Goal: Browse casually: Explore the website without a specific task or goal

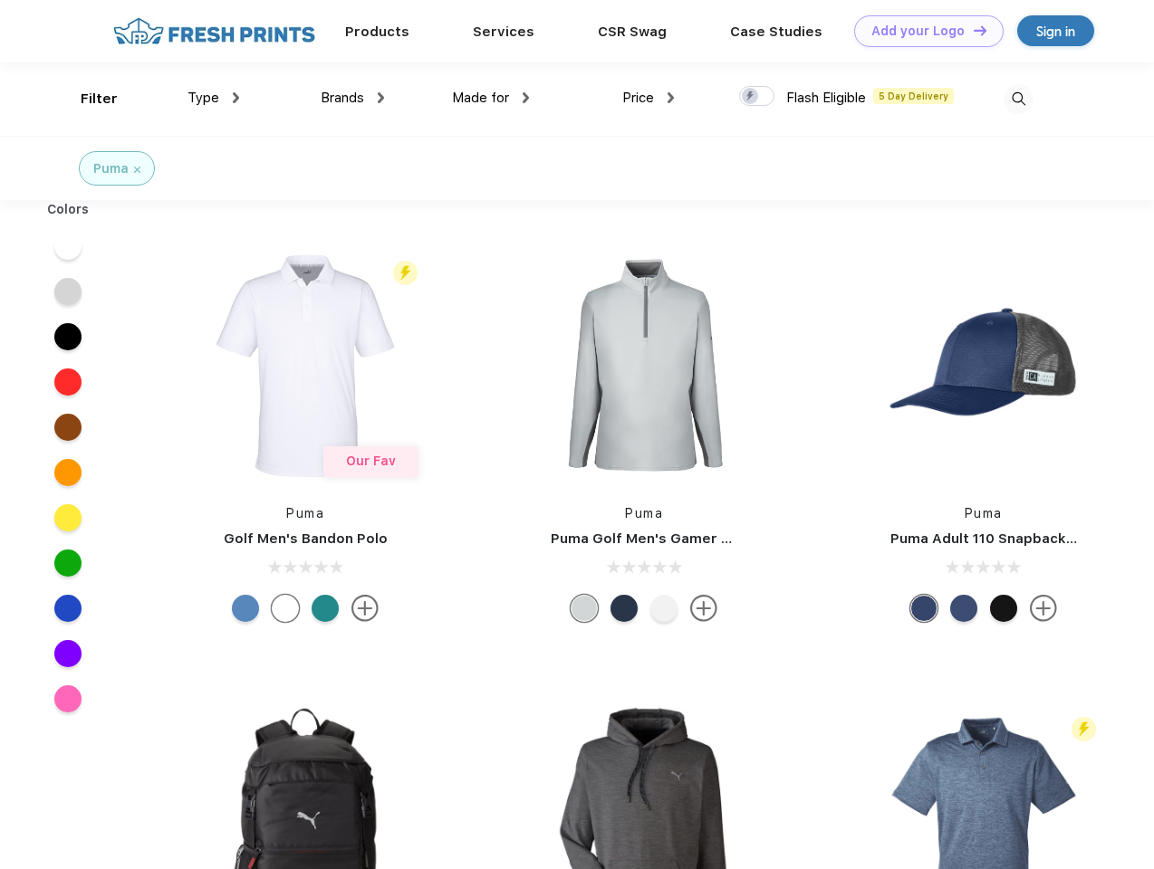
click at [922, 31] on link "Add your Logo Design Tool" at bounding box center [928, 31] width 149 height 32
click at [0, 0] on div "Design Tool" at bounding box center [0, 0] width 0 height 0
click at [972, 30] on link "Add your Logo Design Tool" at bounding box center [928, 31] width 149 height 32
click at [87, 99] on div "Filter" at bounding box center [99, 99] width 37 height 21
click at [214, 98] on span "Type" at bounding box center [203, 98] width 32 height 16
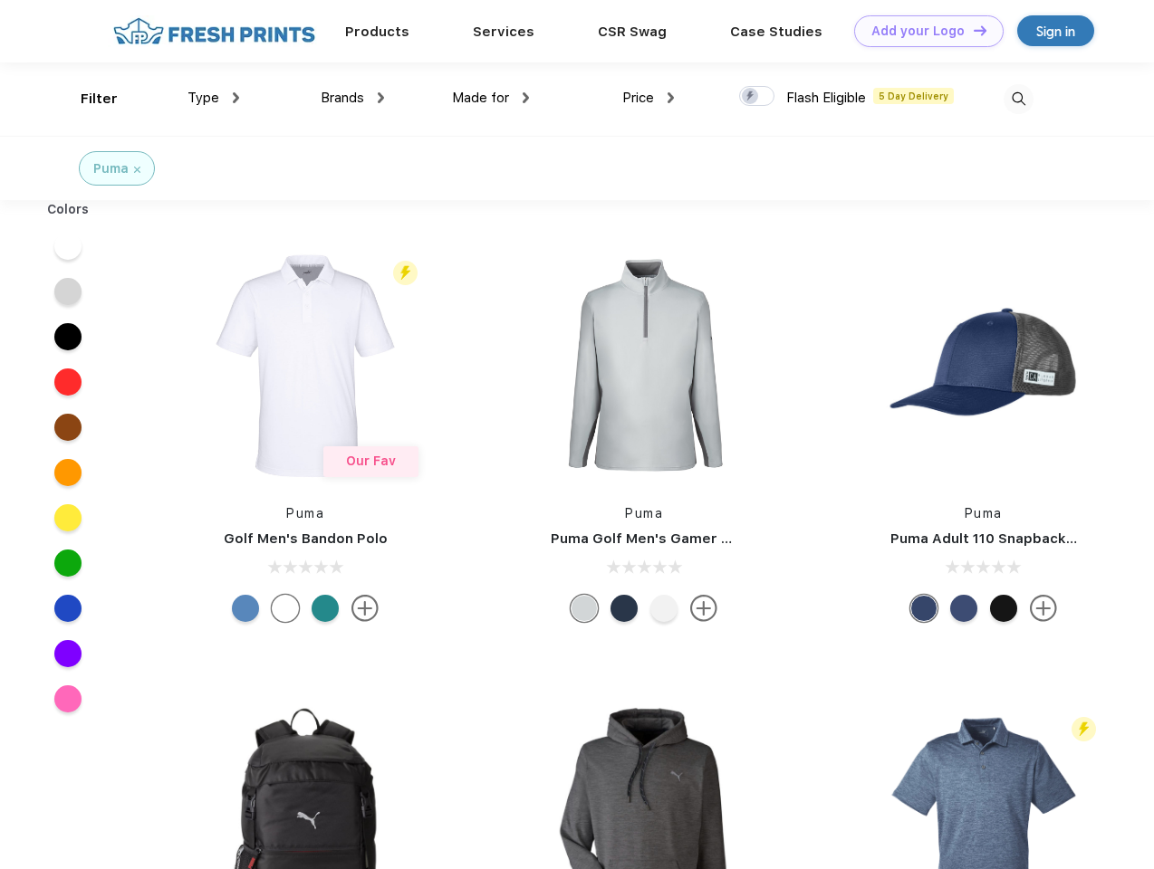
click at [352, 98] on span "Brands" at bounding box center [342, 98] width 43 height 16
click at [491, 98] on span "Made for" at bounding box center [480, 98] width 57 height 16
click at [648, 98] on span "Price" at bounding box center [638, 98] width 32 height 16
click at [757, 97] on div at bounding box center [756, 96] width 35 height 20
click at [751, 97] on input "checkbox" at bounding box center [745, 91] width 12 height 12
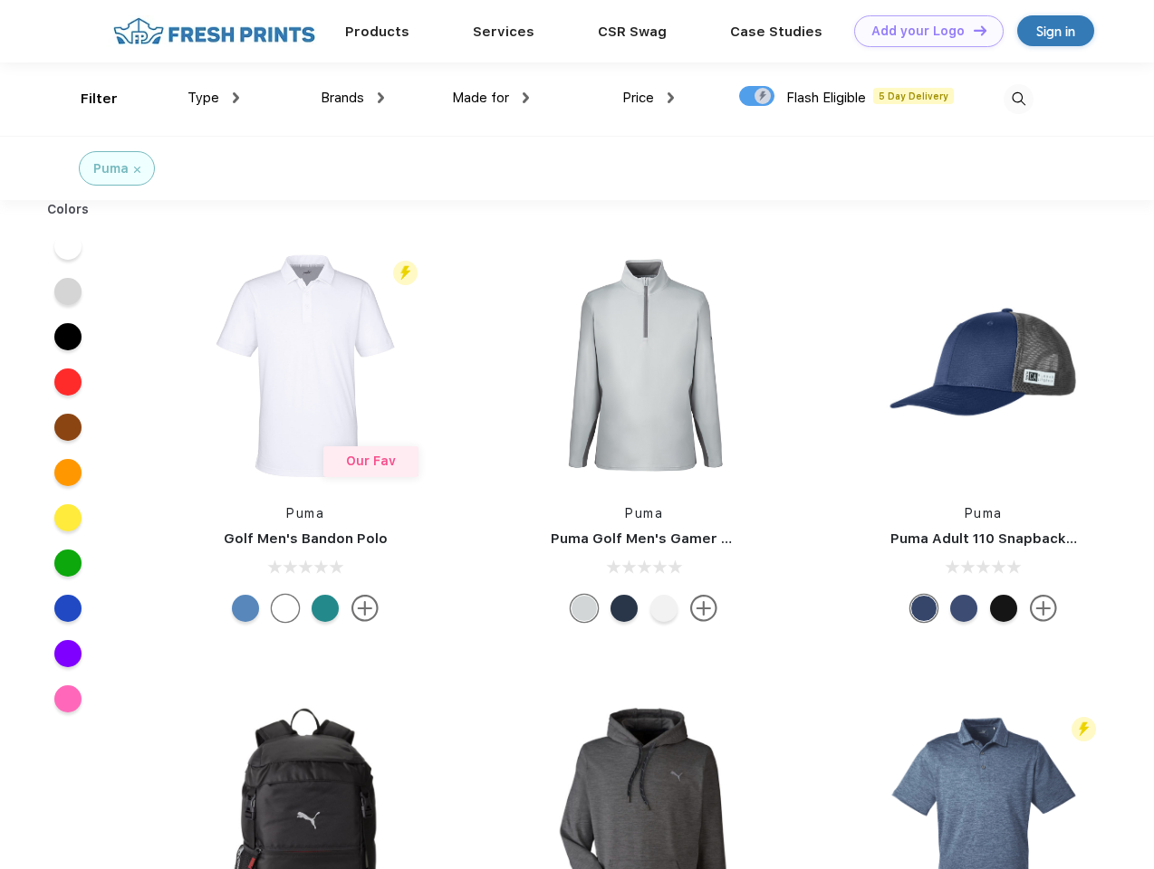
click at [1018, 99] on img at bounding box center [1018, 99] width 30 height 30
